Goal: Task Accomplishment & Management: Use online tool/utility

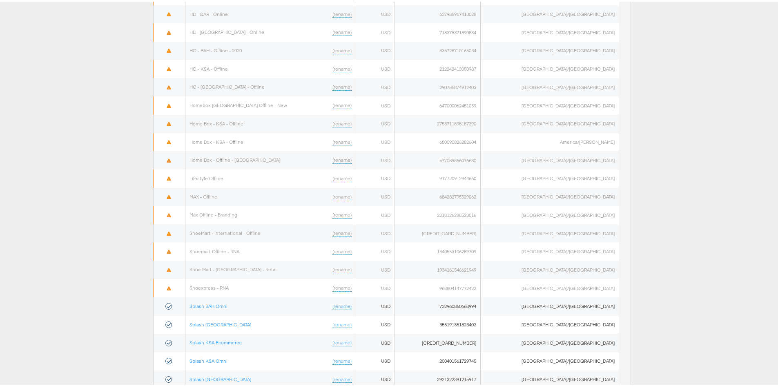
scroll to position [393, 0]
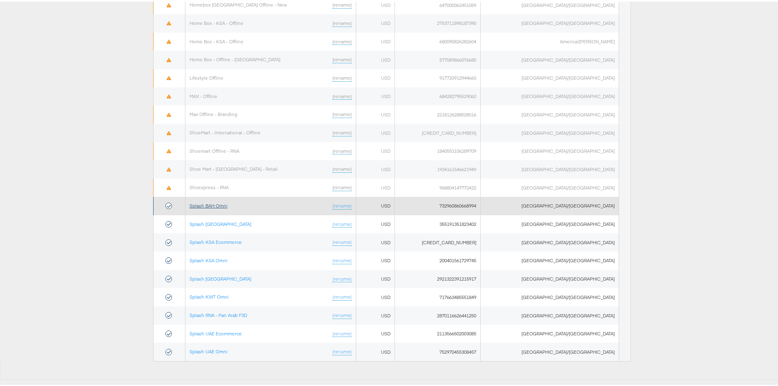
click at [227, 204] on link "Splash BAH Omni" at bounding box center [208, 204] width 38 height 6
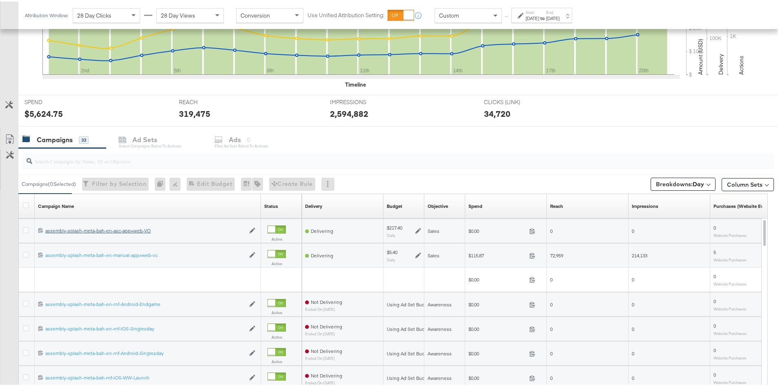
scroll to position [315, 0]
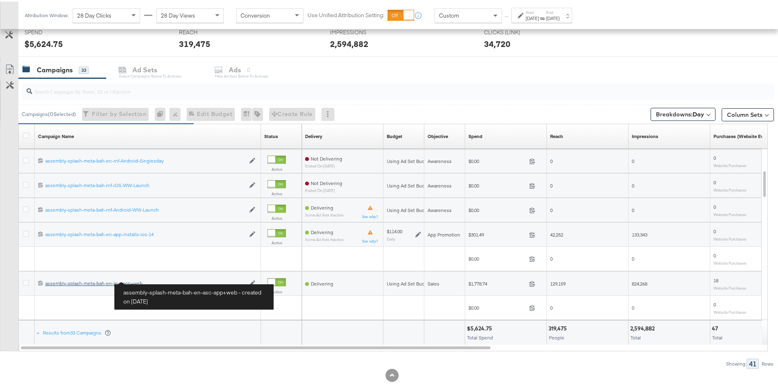
click at [114, 283] on div "assembly-splash-meta-bah-en-asc-app+web assembly-splash-meta-bah-en-asc-app+web" at bounding box center [145, 282] width 200 height 7
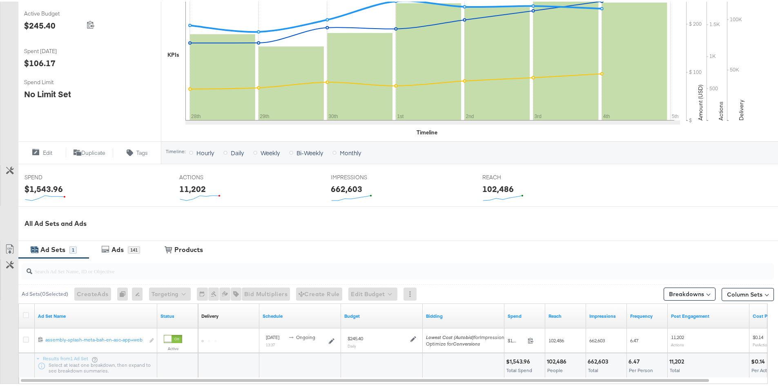
scroll to position [231, 0]
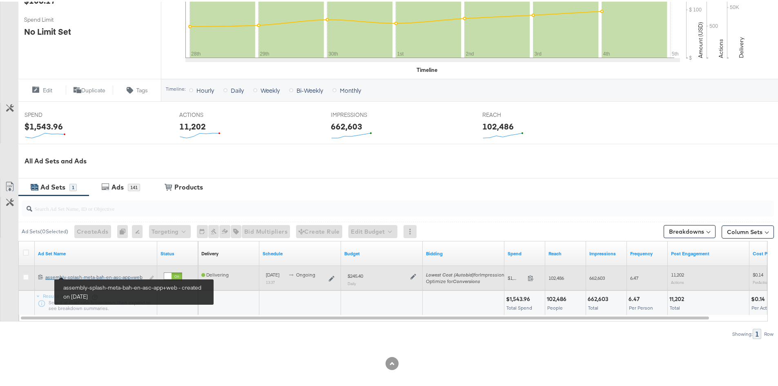
click at [85, 274] on div "assembly-splash-meta-bah-en-asc-app+web assembly-splash-meta-bah-en-asc-app+web" at bounding box center [94, 275] width 99 height 7
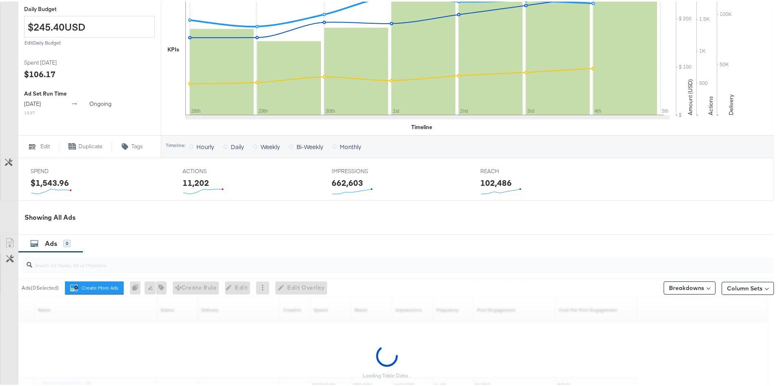
scroll to position [245, 0]
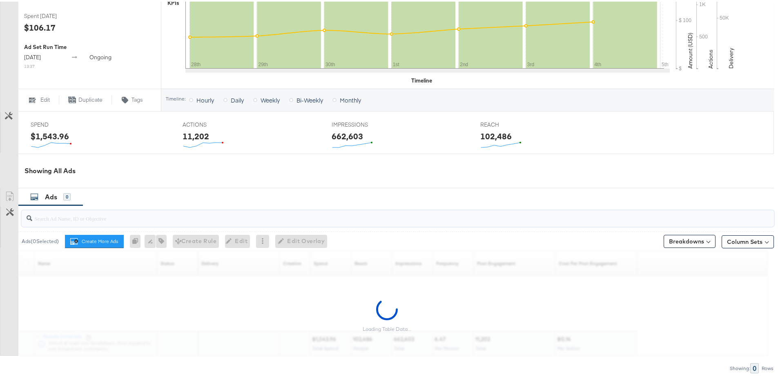
click at [95, 218] on input "search" at bounding box center [368, 213] width 673 height 16
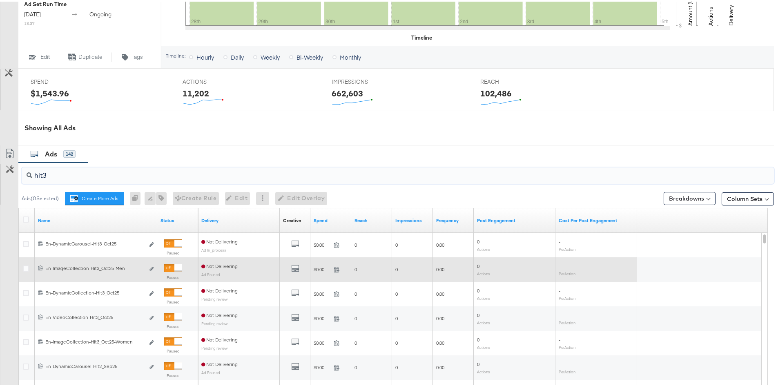
scroll to position [368, 0]
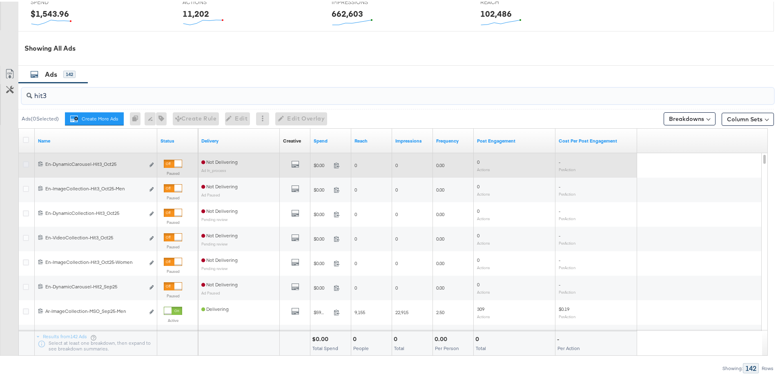
type input "hit3"
click at [27, 162] on icon at bounding box center [26, 163] width 6 height 6
click at [0, 0] on input "checkbox" at bounding box center [0, 0] width 0 height 0
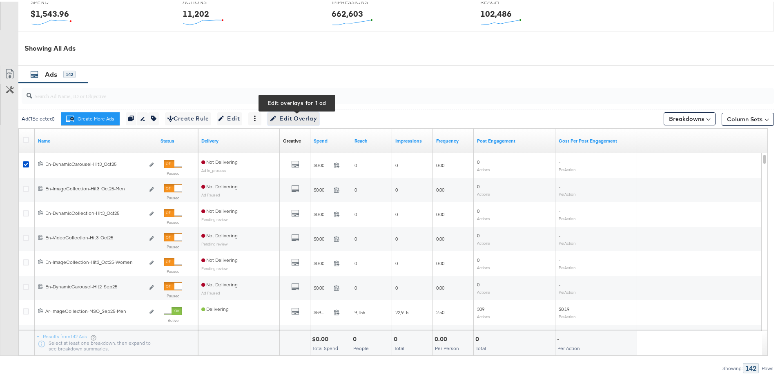
click at [312, 114] on span "Edit Overlay Edit overlays for 1 ad" at bounding box center [293, 117] width 47 height 10
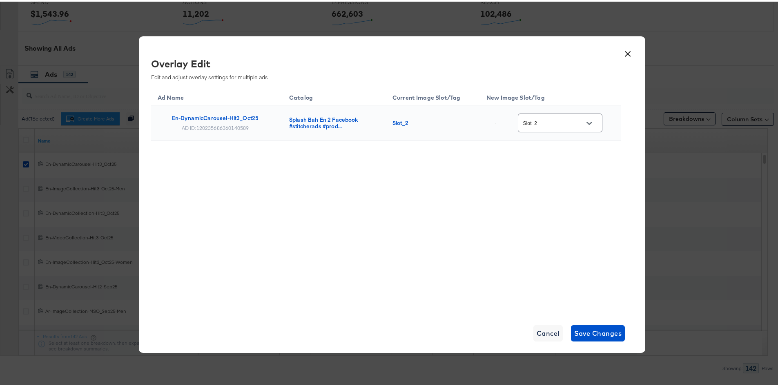
click at [588, 122] on icon "Open" at bounding box center [589, 122] width 6 height 6
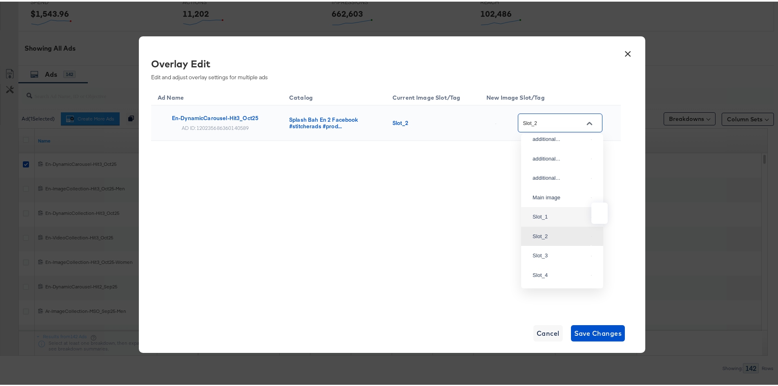
scroll to position [47, 0]
click at [556, 219] on div "Slot_1" at bounding box center [560, 215] width 55 height 8
type input "Slot_1"
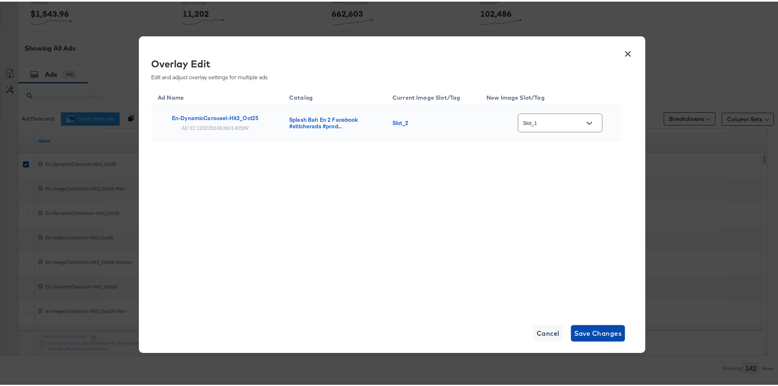
drag, startPoint x: 595, startPoint y: 329, endPoint x: 582, endPoint y: 319, distance: 16.8
click at [595, 330] on span "Save Changes" at bounding box center [598, 331] width 48 height 11
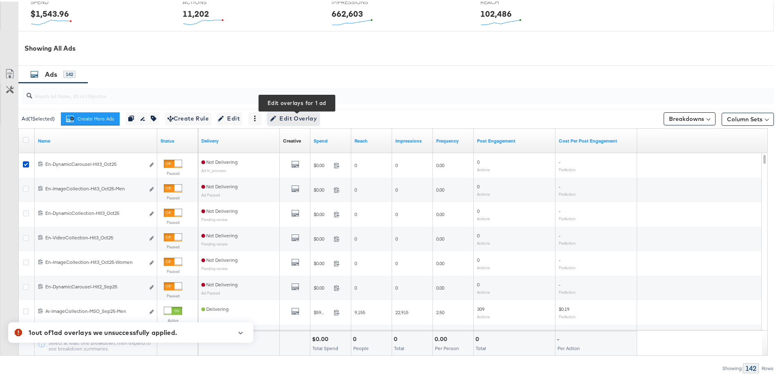
click at [288, 118] on span "Edit Overlay Edit overlays for 1 ad" at bounding box center [293, 117] width 47 height 10
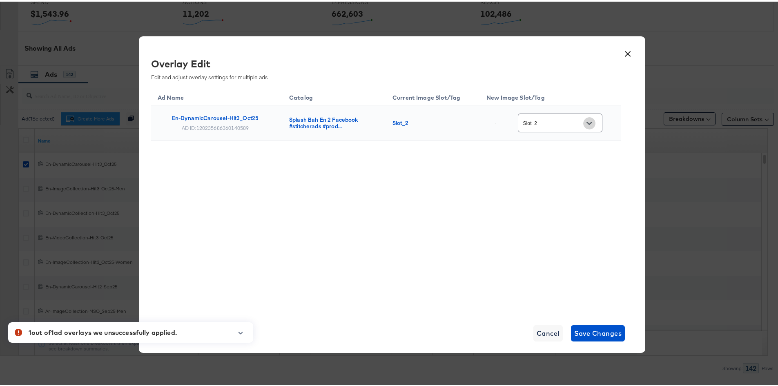
click at [595, 118] on button "Open" at bounding box center [589, 122] width 12 height 12
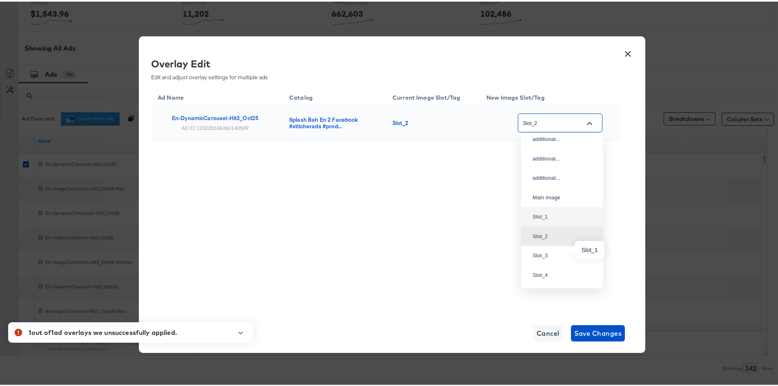
click at [556, 219] on div "Slot_1" at bounding box center [560, 215] width 55 height 8
type input "Slot_1"
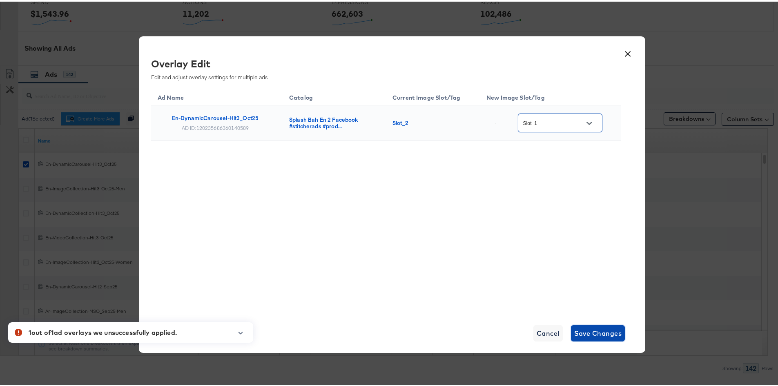
click at [588, 332] on span "Save Changes" at bounding box center [598, 331] width 48 height 11
